Goal: Download file/media

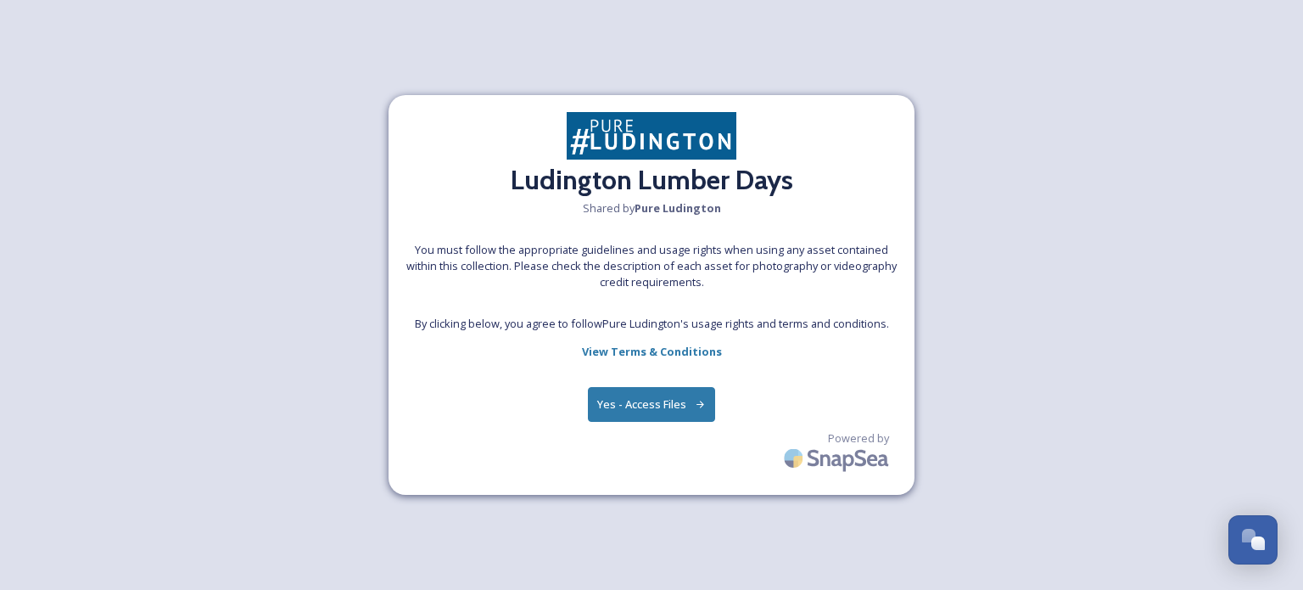
click at [668, 399] on button "Yes - Access Files" at bounding box center [651, 404] width 127 height 35
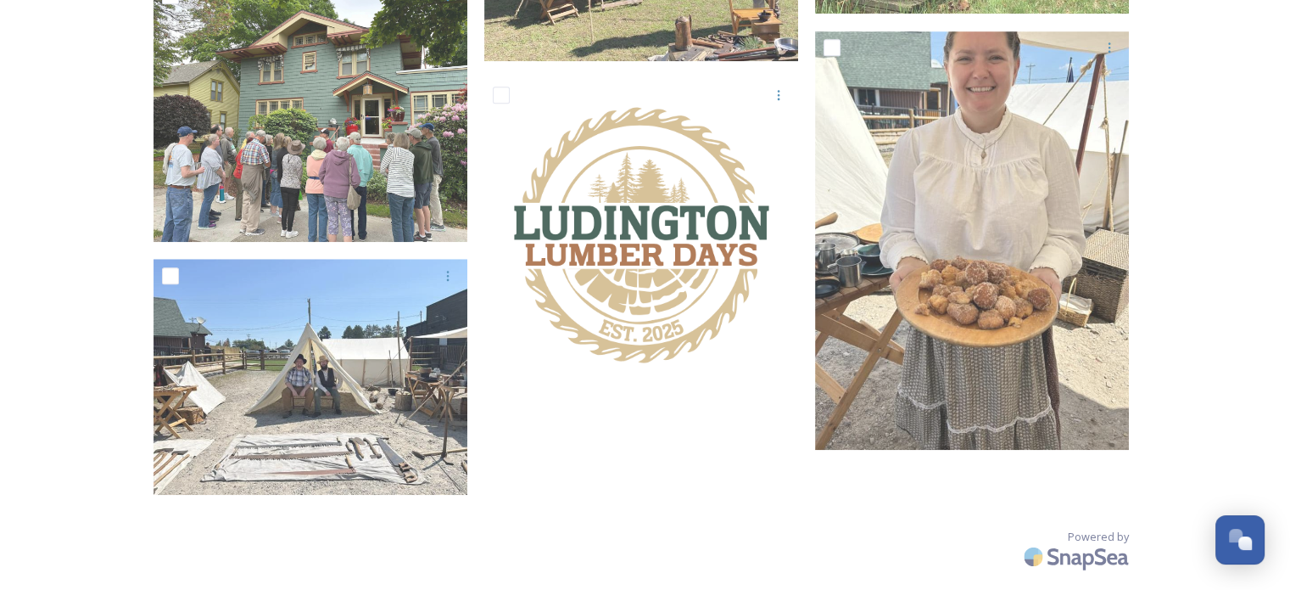
scroll to position [1453, 0]
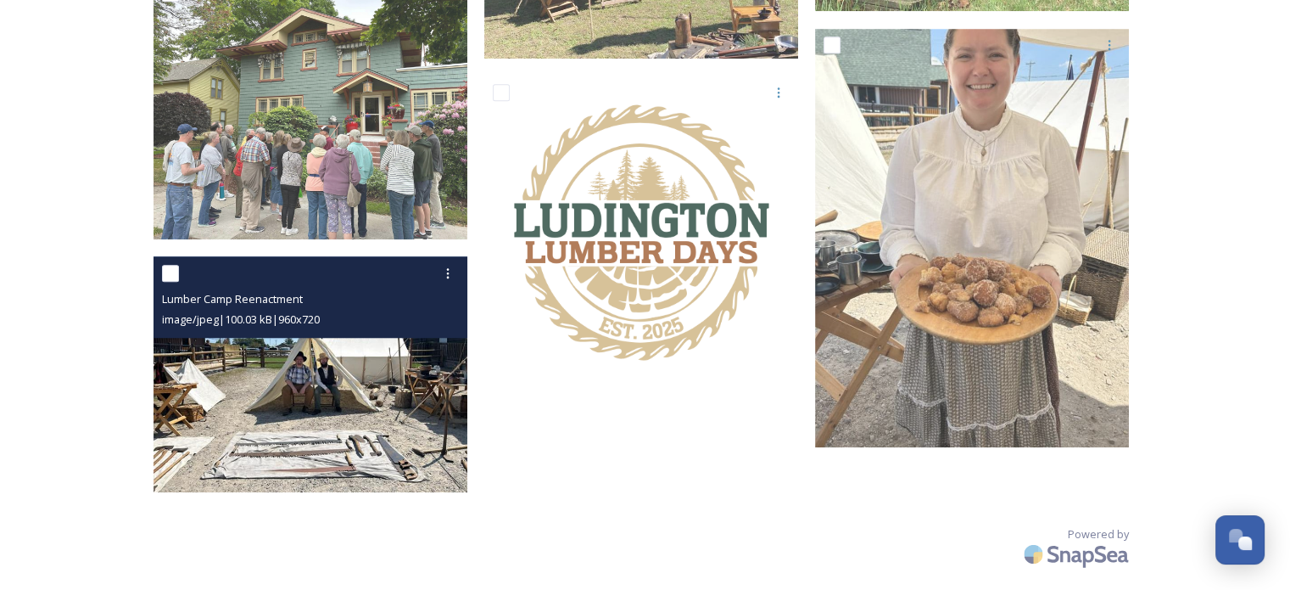
click at [166, 275] on input "checkbox" at bounding box center [170, 273] width 17 height 17
checkbox input "true"
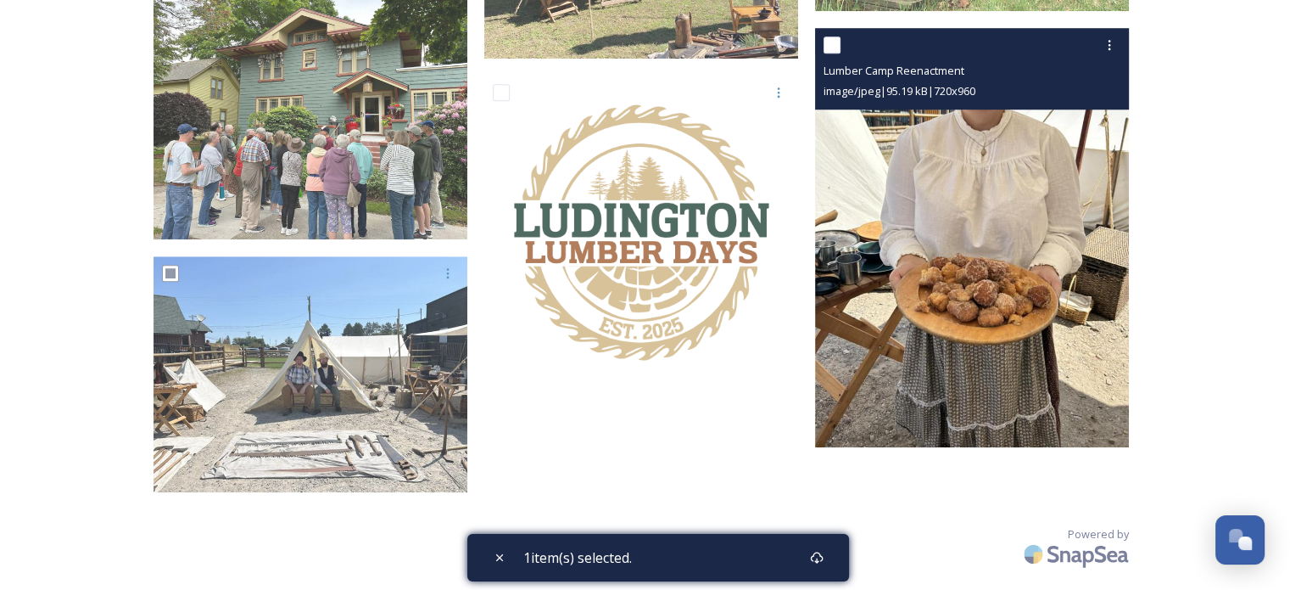
click at [835, 46] on input "checkbox" at bounding box center [832, 44] width 17 height 17
checkbox input "true"
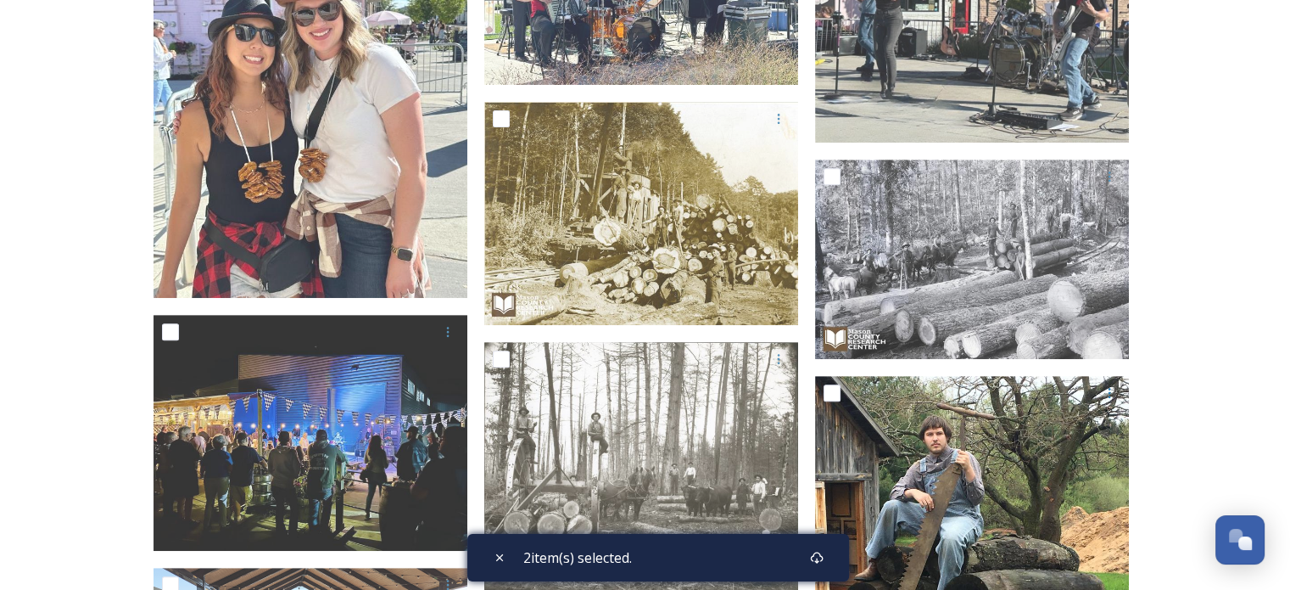
scroll to position [662, 0]
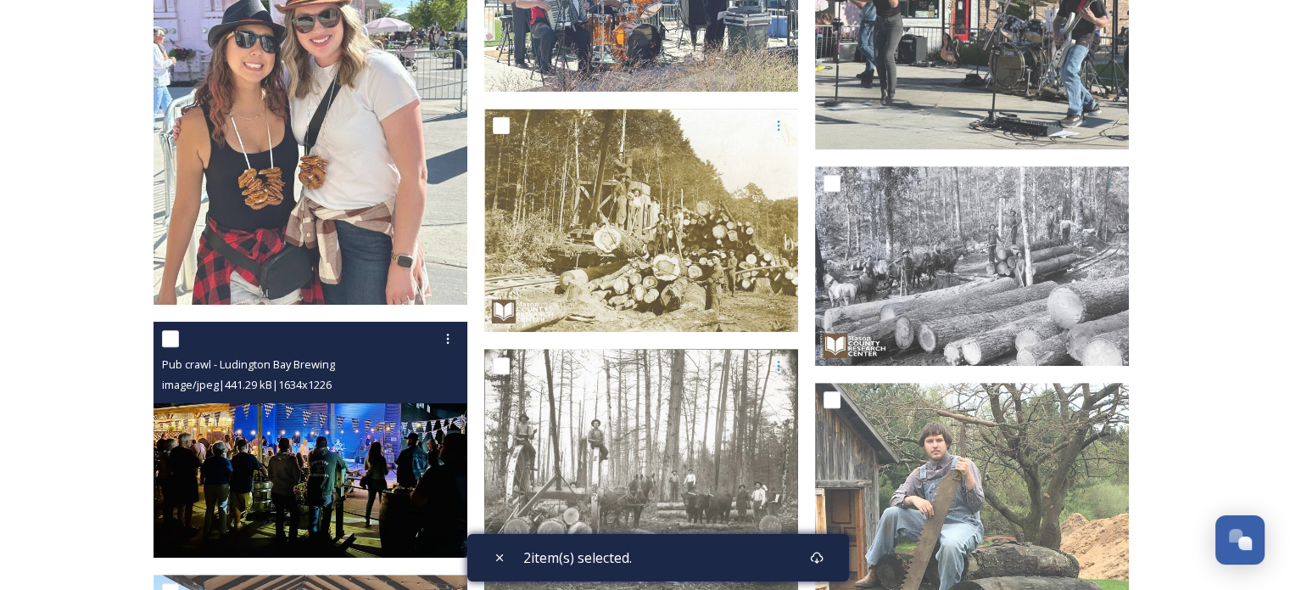
click at [173, 338] on input "checkbox" at bounding box center [170, 338] width 17 height 17
checkbox input "true"
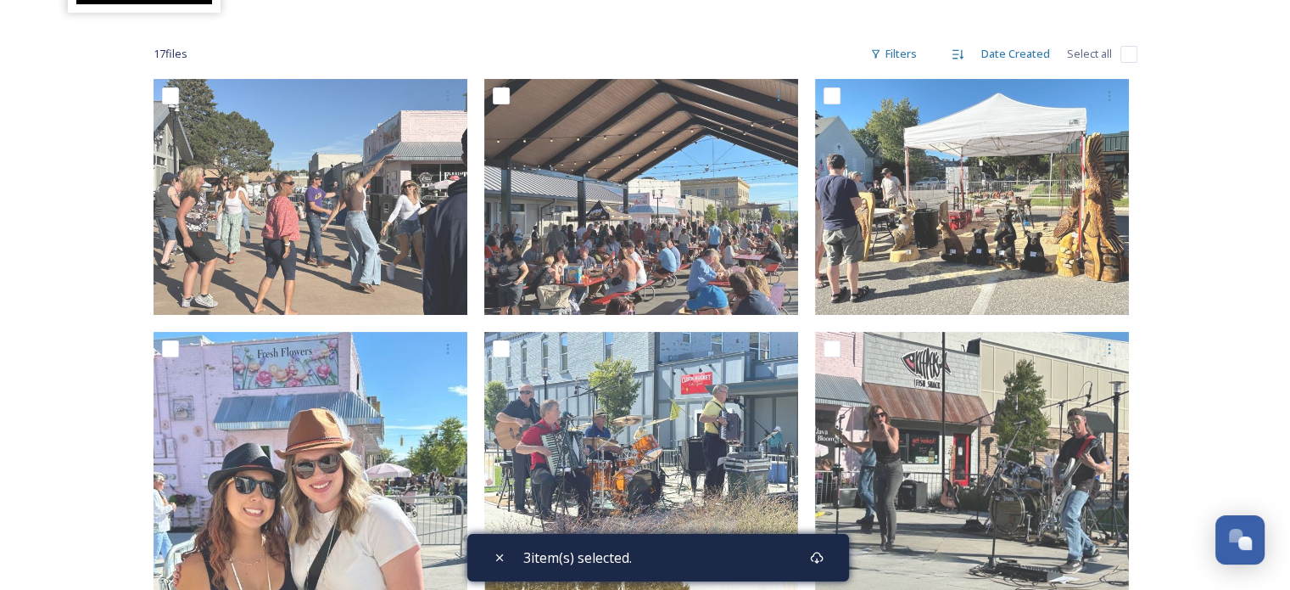
scroll to position [210, 0]
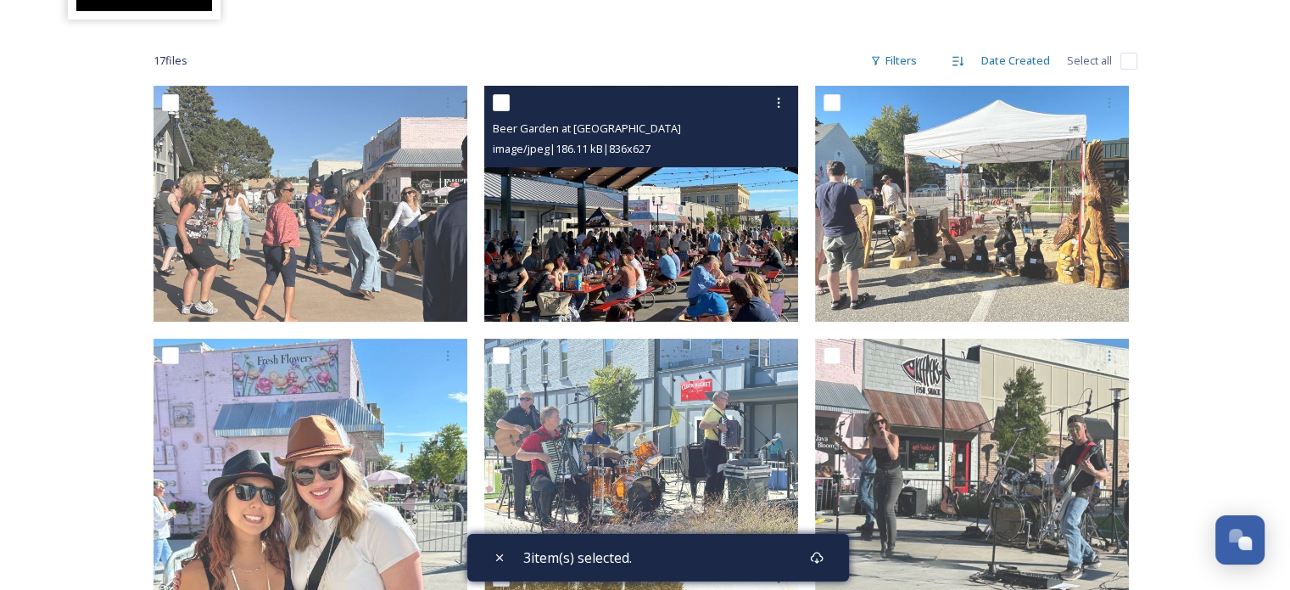
click at [500, 103] on input "checkbox" at bounding box center [501, 102] width 17 height 17
checkbox input "true"
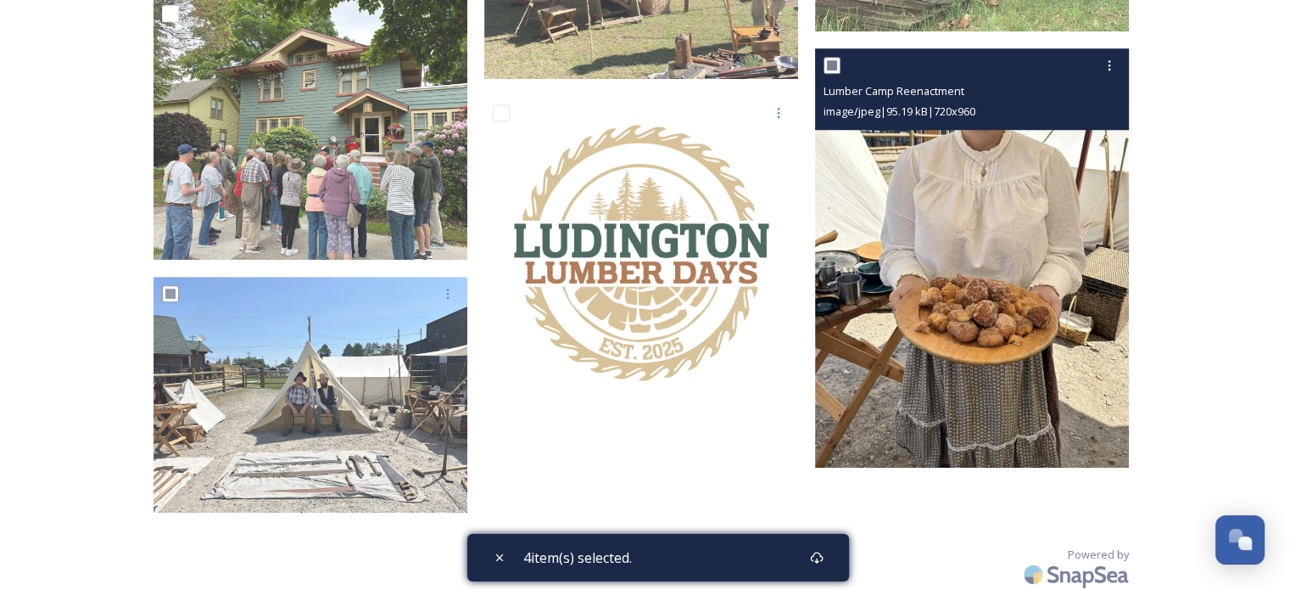
scroll to position [1453, 0]
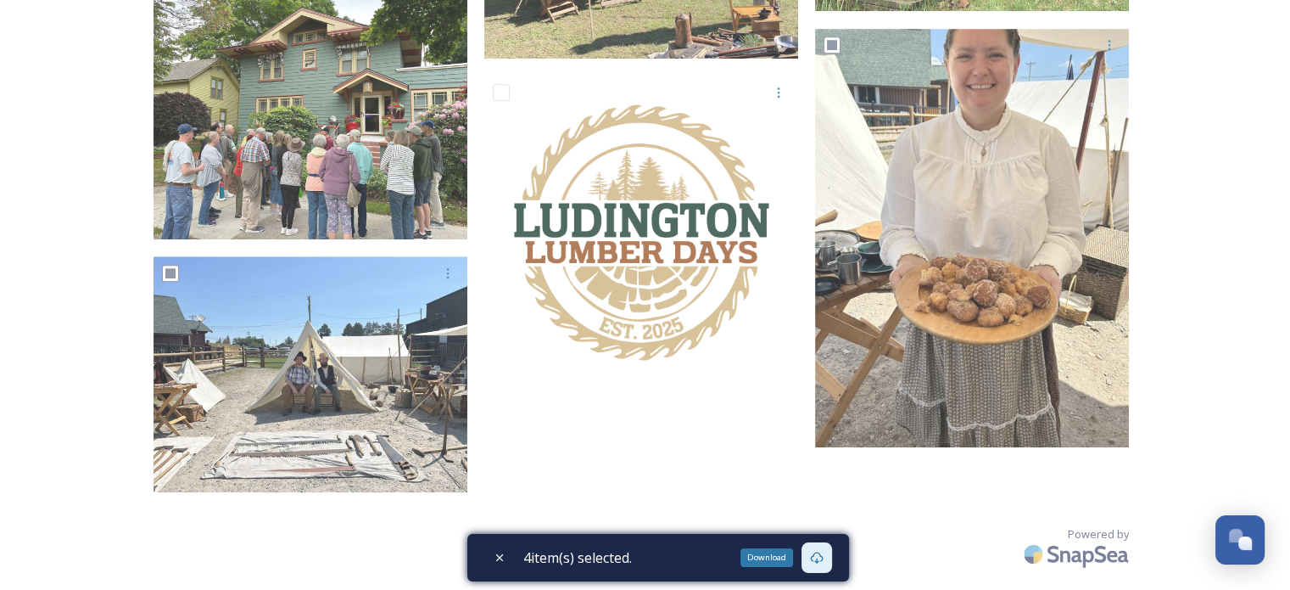
click at [822, 561] on icon at bounding box center [816, 557] width 13 height 12
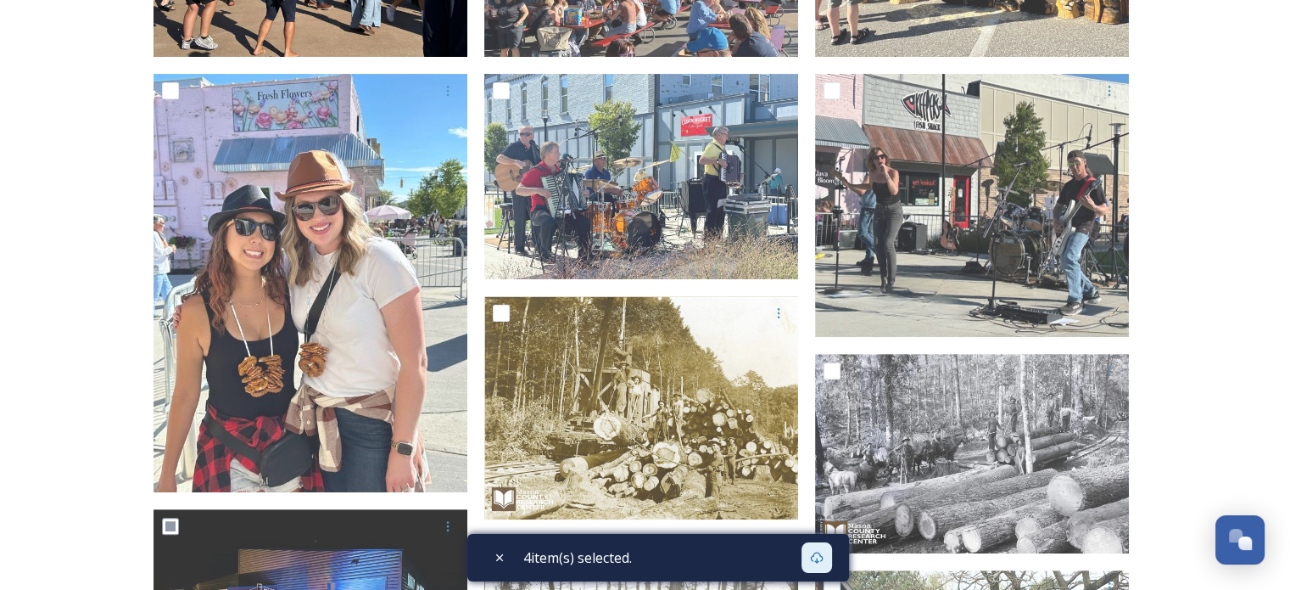
scroll to position [282, 0]
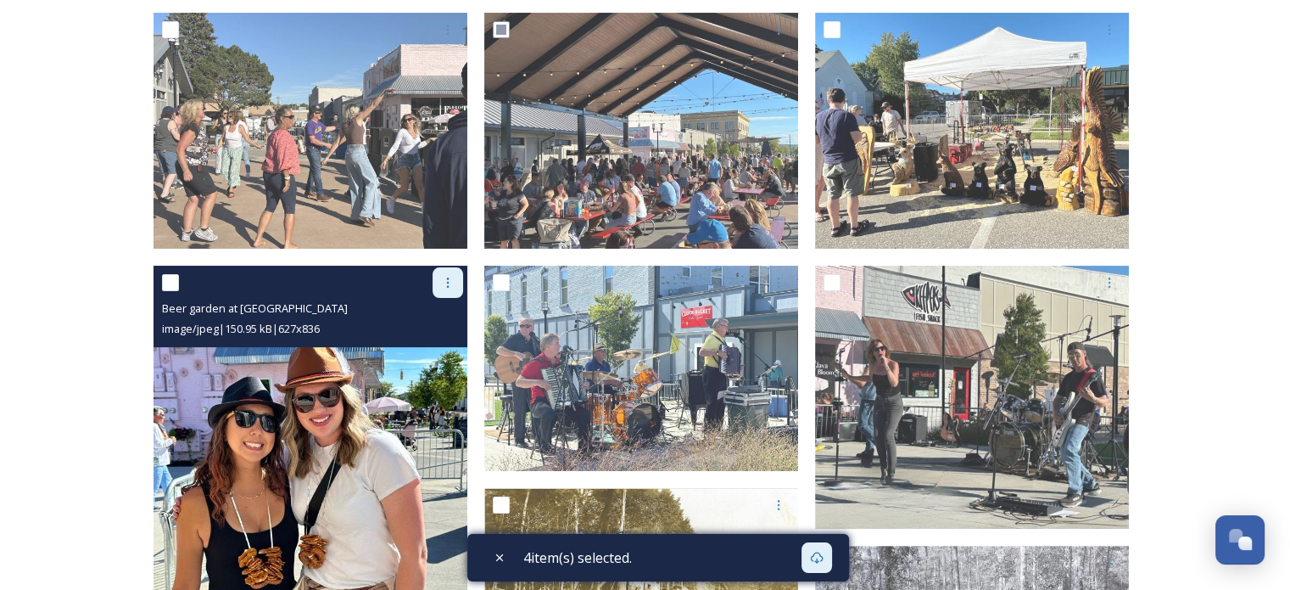
click at [445, 283] on icon at bounding box center [448, 283] width 14 height 14
click at [435, 355] on span "Download" at bounding box center [428, 352] width 52 height 16
